Goal: Transaction & Acquisition: Obtain resource

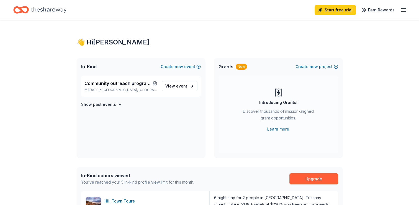
click at [126, 91] on span "Las Vegas, NV" at bounding box center [130, 90] width 55 height 4
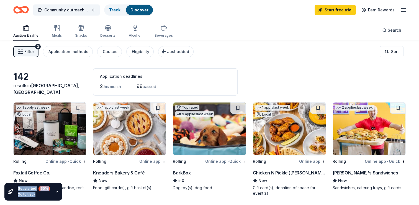
drag, startPoint x: 0, startPoint y: 0, endPoint x: 126, endPoint y: 90, distance: 155.2
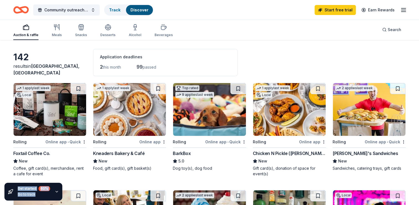
scroll to position [21, 0]
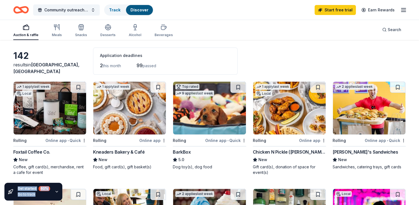
click at [70, 123] on img at bounding box center [50, 107] width 73 height 53
click at [14, 103] on img at bounding box center [50, 107] width 73 height 53
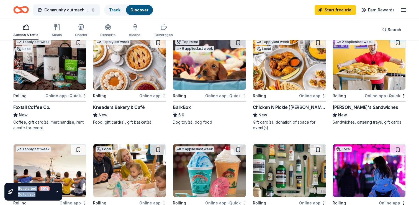
scroll to position [65, 0]
click at [79, 123] on div "Coffee, gift card(s), merchandise, rent a cafe for event" at bounding box center [49, 124] width 73 height 11
click at [274, 107] on div "Chicken N Pickle ([PERSON_NAME])" at bounding box center [289, 107] width 73 height 7
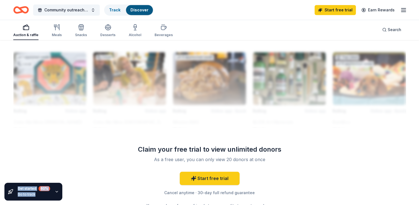
scroll to position [541, 0]
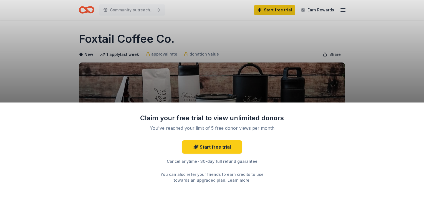
click at [180, 88] on div "Claim your free trial to view unlimited donors You've reached your limit of 5 f…" at bounding box center [212, 102] width 424 height 205
click at [268, 55] on div "Claim your free trial to view unlimited donors You've reached your limit of 5 f…" at bounding box center [212, 102] width 424 height 205
click at [360, 115] on div "Claim your free trial to view unlimited donors You've reached your limit of 5 f…" at bounding box center [212, 153] width 424 height 102
click at [213, 144] on link "Start free trial" at bounding box center [212, 146] width 60 height 13
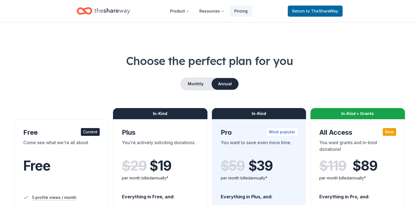
click at [84, 158] on div "Free" at bounding box center [61, 166] width 77 height 16
click at [47, 165] on span "Free" at bounding box center [36, 165] width 27 height 16
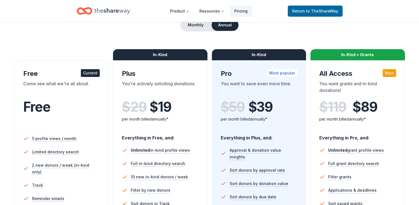
scroll to position [68, 0]
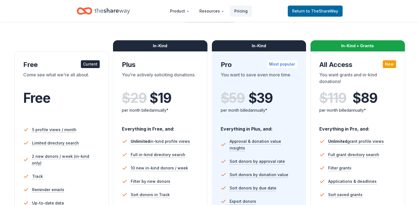
click at [88, 62] on div "Current" at bounding box center [90, 64] width 19 height 8
click at [302, 13] on span "Return to TheShareWay" at bounding box center [315, 11] width 46 height 7
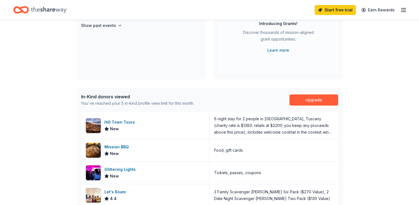
scroll to position [80, 0]
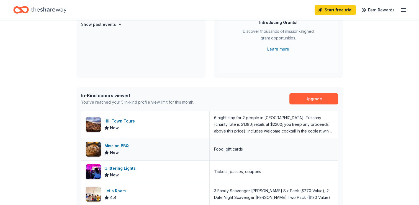
click at [169, 141] on div "Mission BBQ New" at bounding box center [145, 149] width 129 height 22
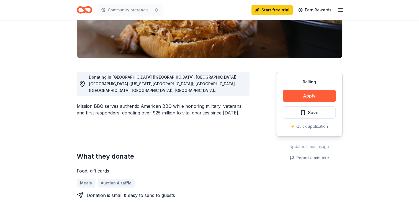
scroll to position [112, 0]
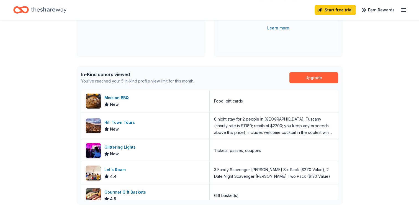
scroll to position [102, 0]
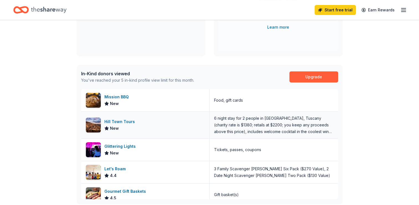
click at [90, 124] on img at bounding box center [93, 124] width 15 height 15
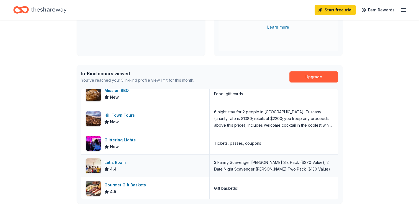
click at [224, 167] on div "3 Family Scavenger Hunt Six Pack ($270 Value), 2 Date Night Scavenger Hunt Two …" at bounding box center [274, 165] width 120 height 13
click at [97, 163] on img at bounding box center [93, 165] width 15 height 15
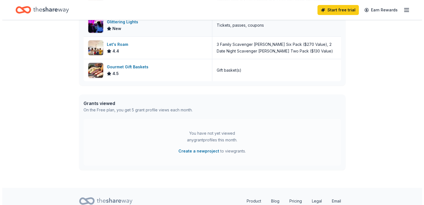
scroll to position [219, 0]
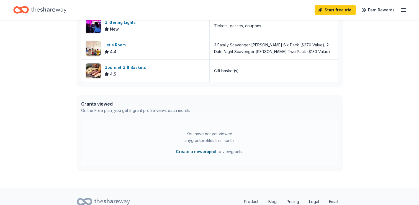
click at [182, 151] on button "Create a new project" at bounding box center [196, 151] width 41 height 7
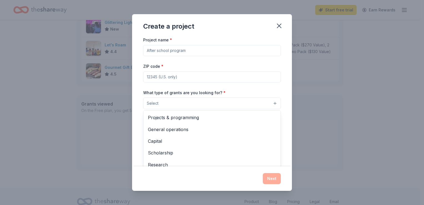
click at [231, 100] on button "Select" at bounding box center [211, 103] width 137 height 12
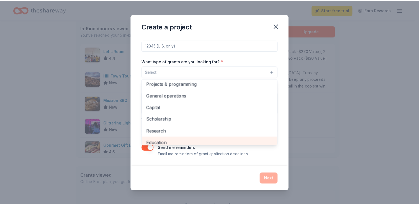
scroll to position [0, 0]
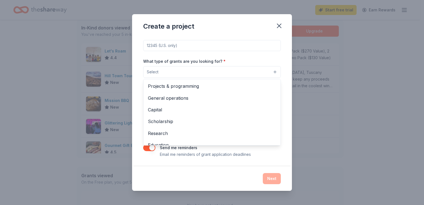
click at [276, 27] on div "Create a project Project name * ZIP code * What type of grants are you looking …" at bounding box center [212, 102] width 160 height 176
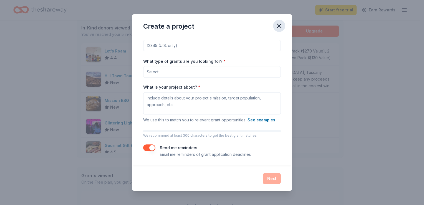
click at [276, 25] on icon "button" at bounding box center [279, 26] width 8 height 8
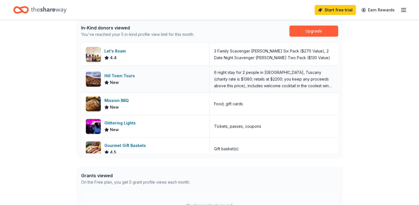
click at [132, 86] on div "Hill Town Tours New" at bounding box center [145, 79] width 129 height 27
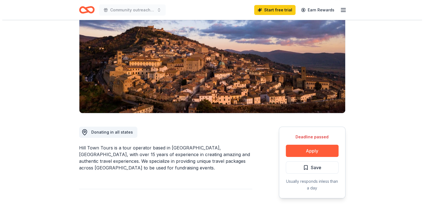
scroll to position [55, 0]
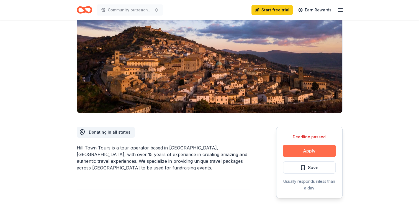
click at [289, 150] on button "Apply" at bounding box center [309, 150] width 53 height 12
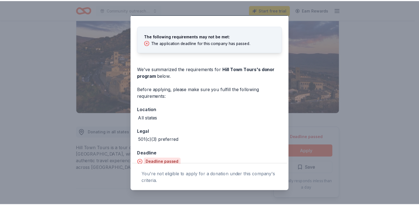
scroll to position [23, 0]
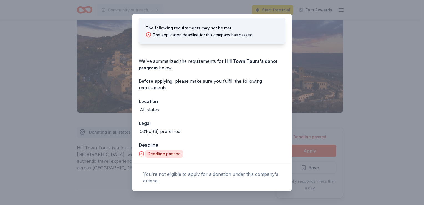
click at [16, 6] on div "Donor Program Requirements The following requirements may not be met: The appli…" at bounding box center [212, 102] width 424 height 205
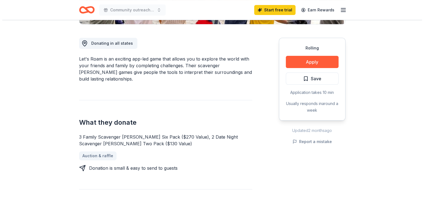
scroll to position [144, 0]
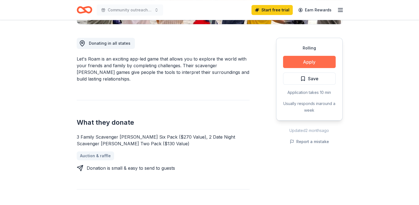
click at [317, 61] on button "Apply" at bounding box center [309, 62] width 53 height 12
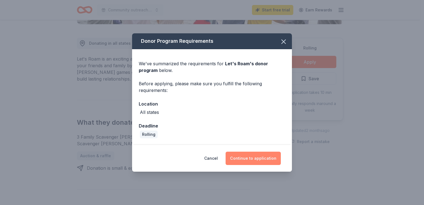
click at [248, 157] on button "Continue to application" at bounding box center [252, 157] width 55 height 13
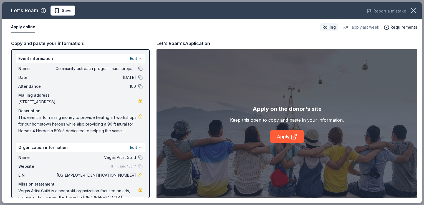
drag, startPoint x: 16, startPoint y: 52, endPoint x: 50, endPoint y: 65, distance: 37.6
click at [50, 65] on div "Event information Edit Name Community outreach program mural project for first …" at bounding box center [80, 123] width 139 height 149
click at [131, 57] on button "Edit" at bounding box center [133, 58] width 7 height 7
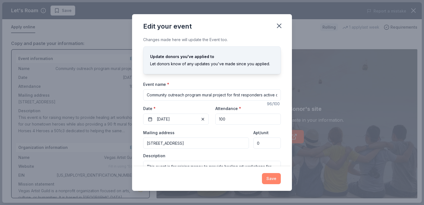
click at [271, 180] on button "Save" at bounding box center [271, 178] width 19 height 11
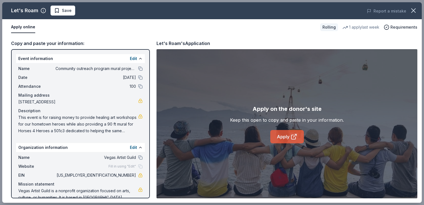
click at [280, 137] on link "Apply" at bounding box center [287, 136] width 34 height 13
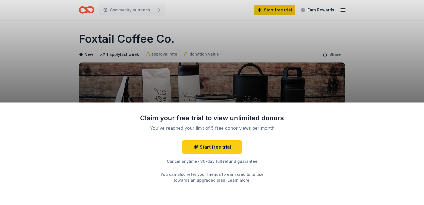
click at [110, 54] on div "Claim your free trial to view unlimited donors You've reached your limit of 5 f…" at bounding box center [212, 102] width 424 height 205
click at [173, 89] on div "Claim your free trial to view unlimited donors You've reached your limit of 5 f…" at bounding box center [212, 102] width 424 height 205
click at [201, 148] on link "Start free trial" at bounding box center [212, 146] width 60 height 13
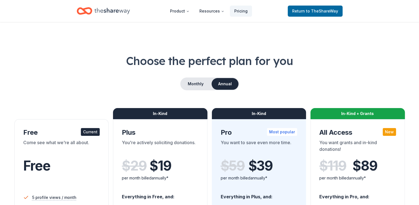
click at [92, 133] on div "Current" at bounding box center [90, 132] width 19 height 8
click at [300, 9] on span "Return to TheShareWay" at bounding box center [315, 11] width 46 height 7
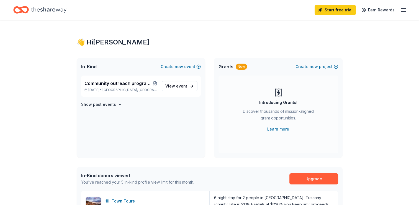
click at [196, 71] on div "In-Kind Create new event" at bounding box center [141, 67] width 129 height 18
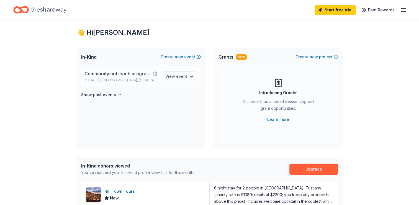
scroll to position [9, 0]
click at [179, 77] on span "event" at bounding box center [181, 76] width 11 height 5
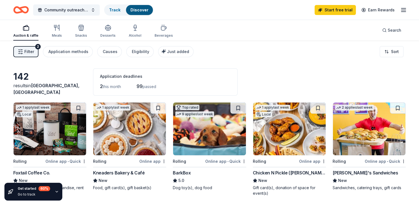
click at [366, 130] on img at bounding box center [369, 128] width 73 height 53
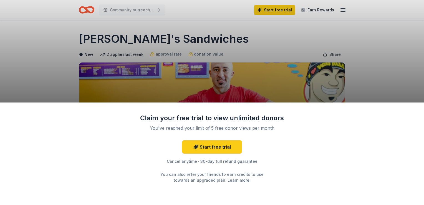
click at [228, 89] on div "Claim your free trial to view unlimited donors You've reached your limit of 5 f…" at bounding box center [212, 102] width 424 height 205
click at [221, 146] on link "Start free trial" at bounding box center [212, 146] width 60 height 13
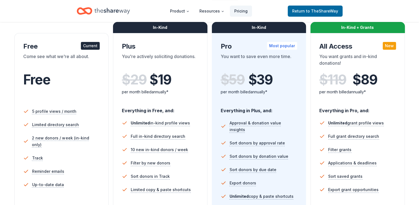
scroll to position [86, 0]
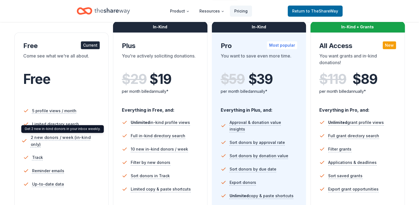
click at [53, 137] on span "2 new donors / week (in-kind only)" at bounding box center [65, 141] width 71 height 14
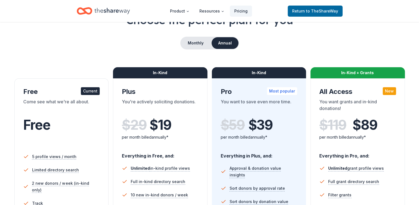
scroll to position [0, 0]
